Goal: Task Accomplishment & Management: Use online tool/utility

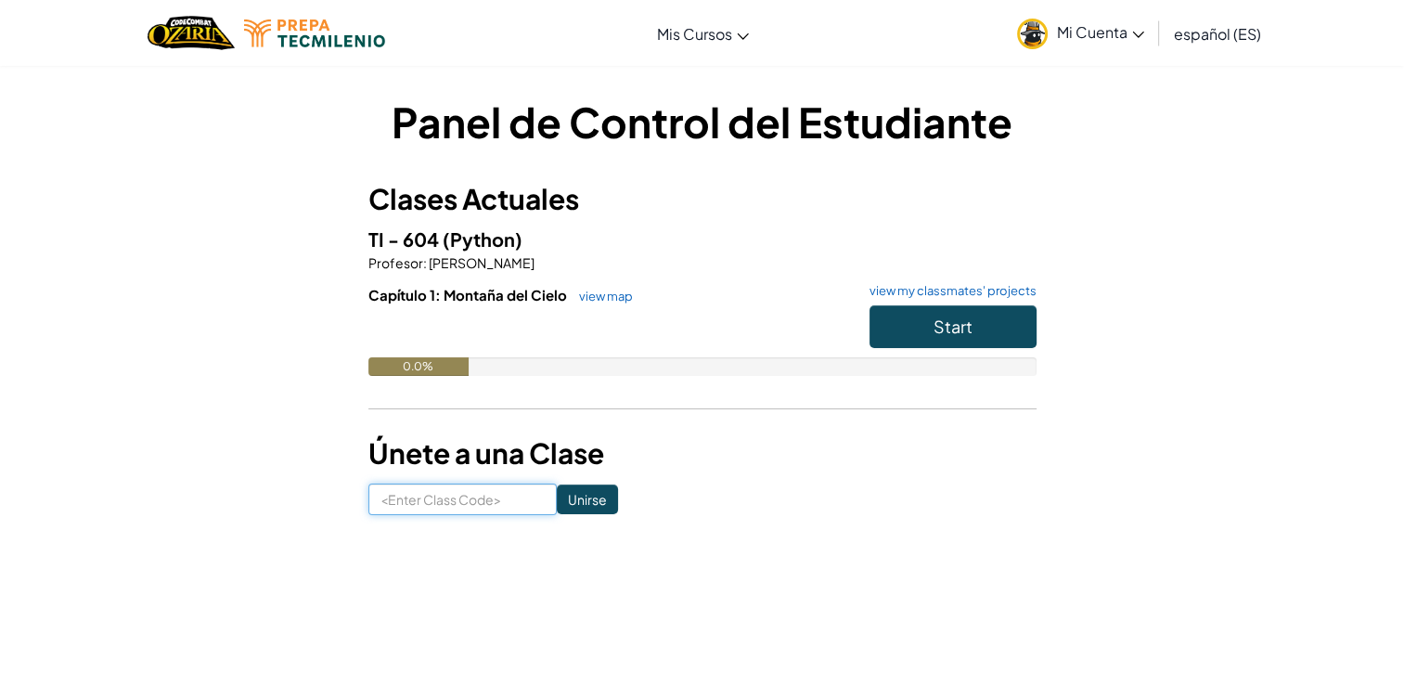
click at [501, 492] on input at bounding box center [462, 500] width 188 height 32
type input "MoreSinkGold"
click at [557, 496] on input "Unirse" at bounding box center [587, 499] width 61 height 30
click at [910, 336] on button "Start" at bounding box center [953, 326] width 167 height 43
